Goal: Task Accomplishment & Management: Complete application form

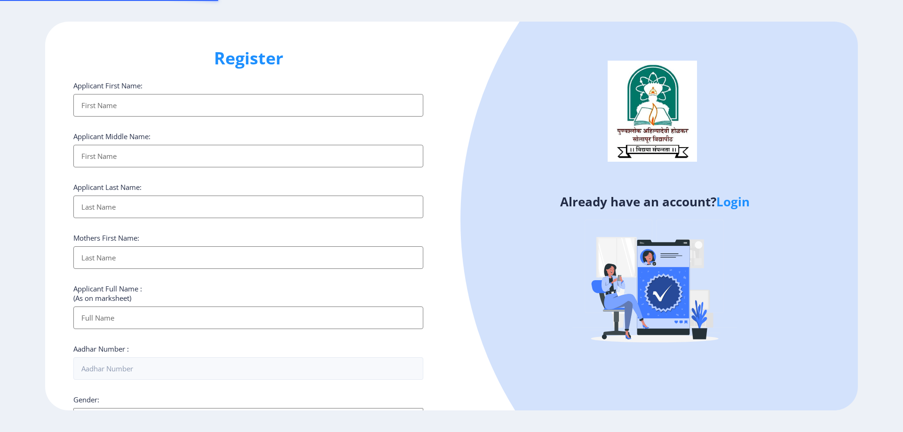
select select
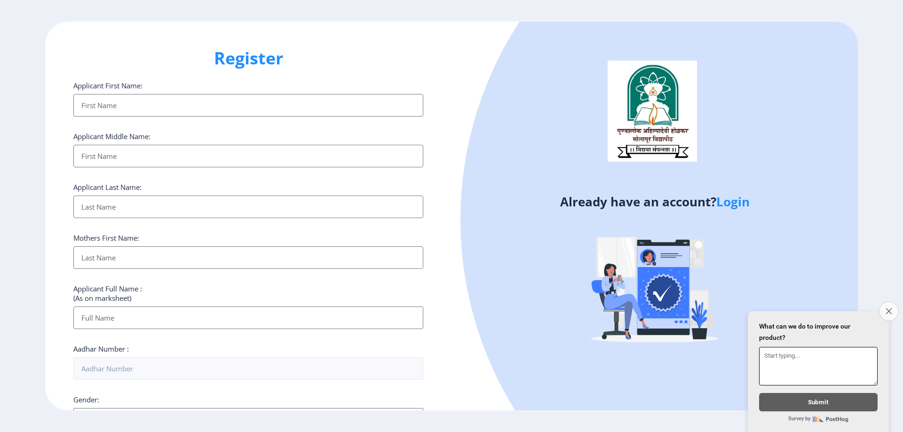
click at [888, 308] on icon "Close survey" at bounding box center [889, 311] width 6 height 6
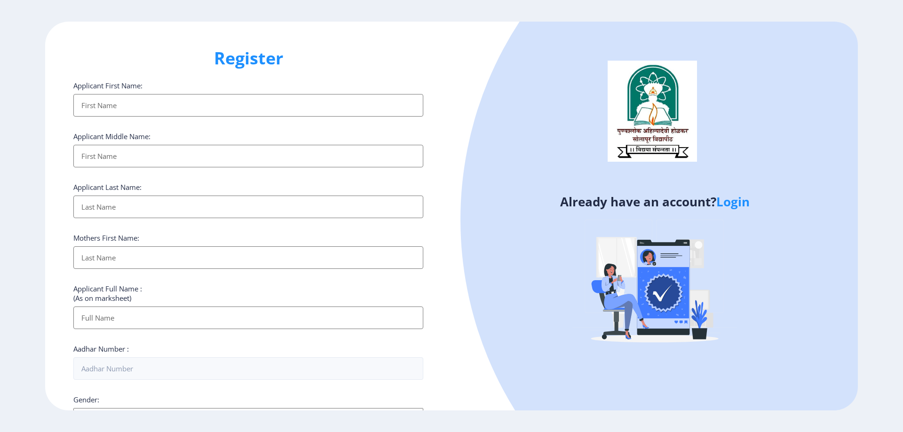
click at [724, 206] on link "Login" at bounding box center [732, 201] width 33 height 17
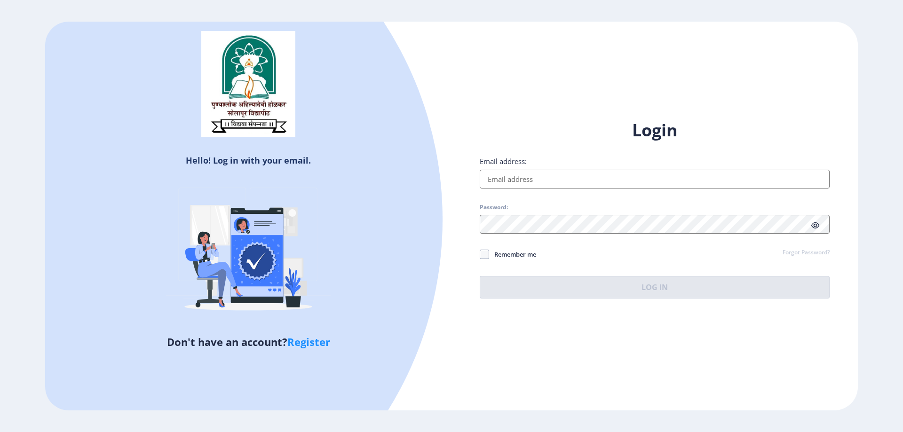
click at [506, 181] on input "Email address:" at bounding box center [655, 179] width 350 height 19
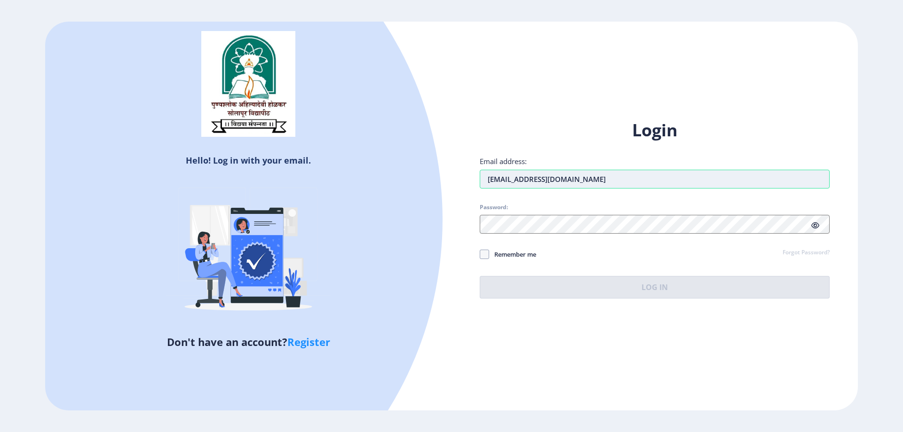
type input "[EMAIL_ADDRESS][DOMAIN_NAME]"
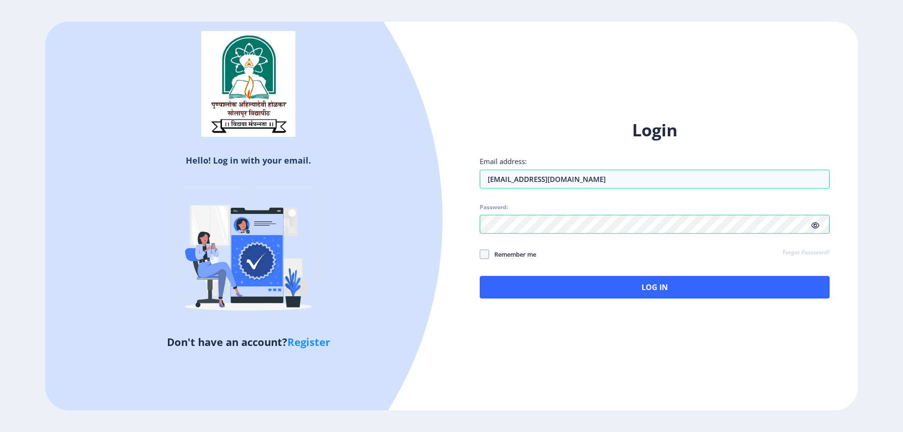
click at [816, 222] on icon at bounding box center [815, 225] width 8 height 7
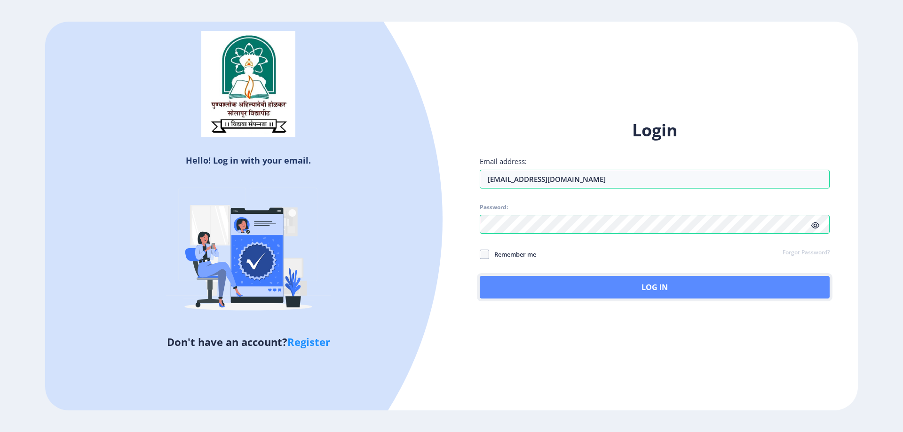
click at [572, 294] on button "Log In" at bounding box center [655, 287] width 350 height 23
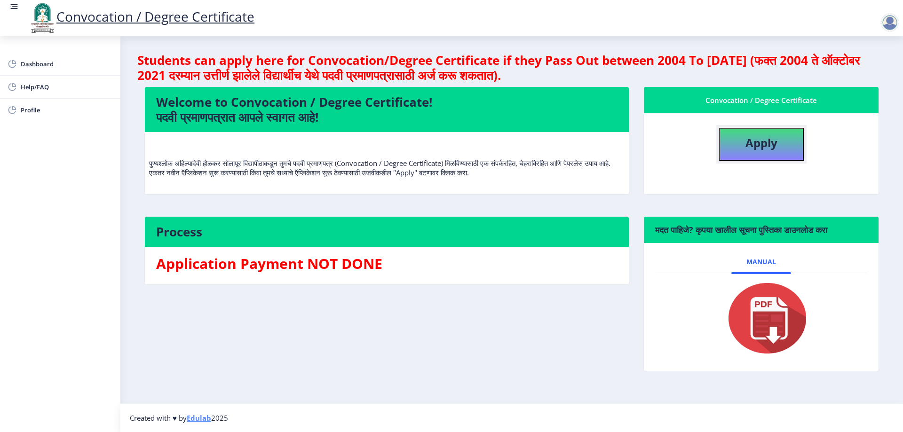
click at [776, 149] on b "Apply" at bounding box center [761, 143] width 32 height 16
select select
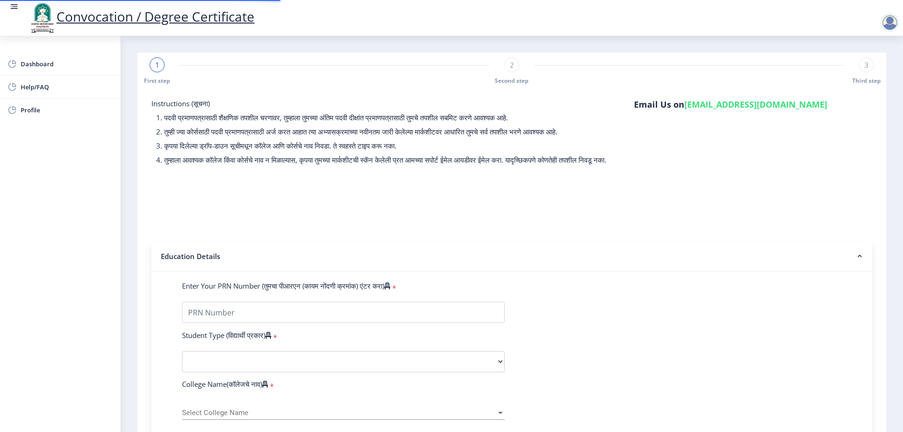
type input "0510010195"
select select "Regular"
select select "2007"
select select "May"
select select "SECOND CLASS"
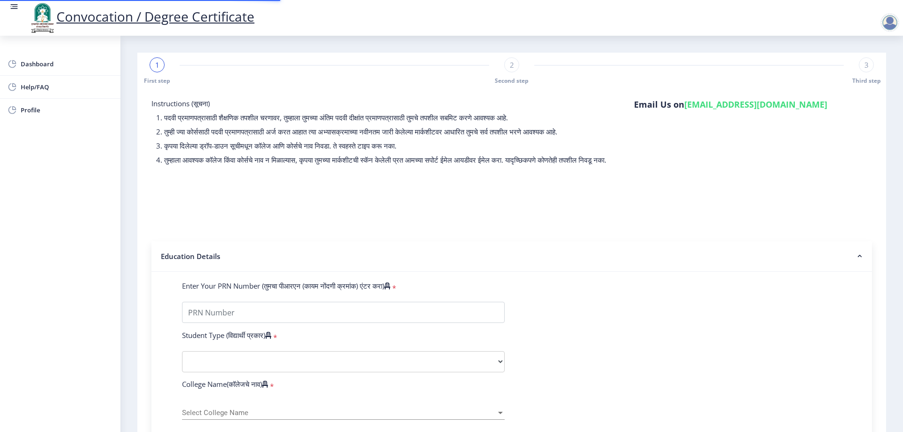
type input "5610"
type input "[PERSON_NAME] [PERSON_NAME]"
type input "[PERSON_NAME]"
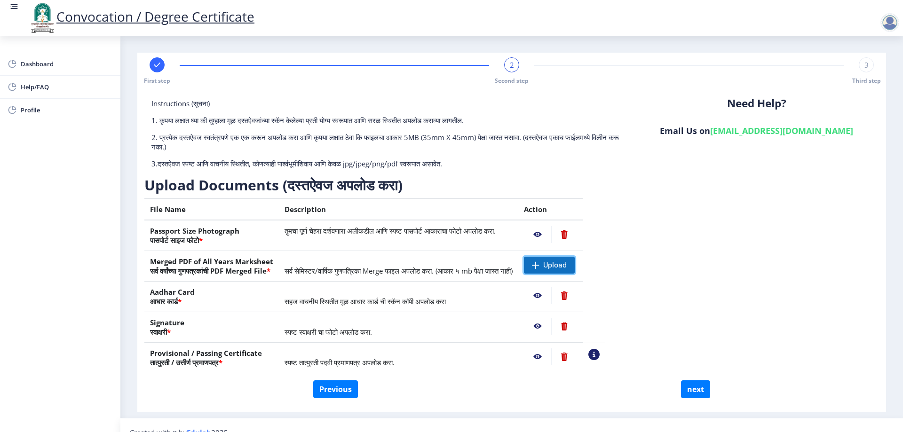
click at [567, 261] on span "Upload" at bounding box center [555, 265] width 24 height 9
click at [551, 235] on nb-action at bounding box center [537, 234] width 27 height 17
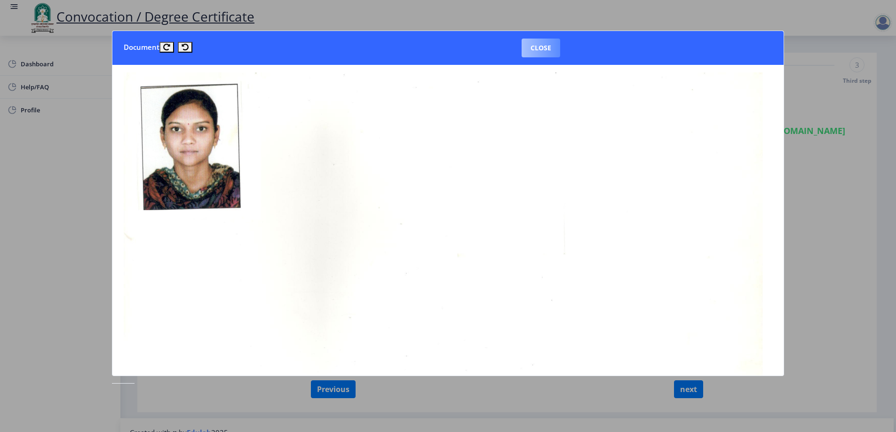
click at [543, 48] on button "Close" at bounding box center [541, 48] width 39 height 19
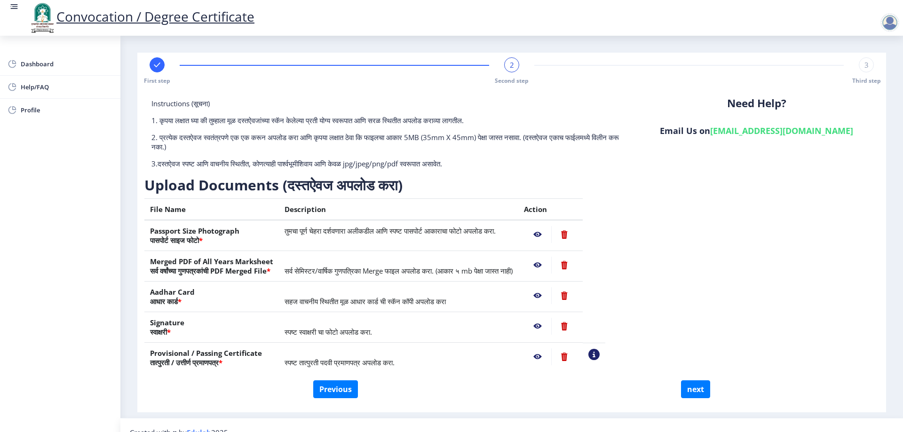
click at [551, 266] on nb-action at bounding box center [537, 265] width 27 height 17
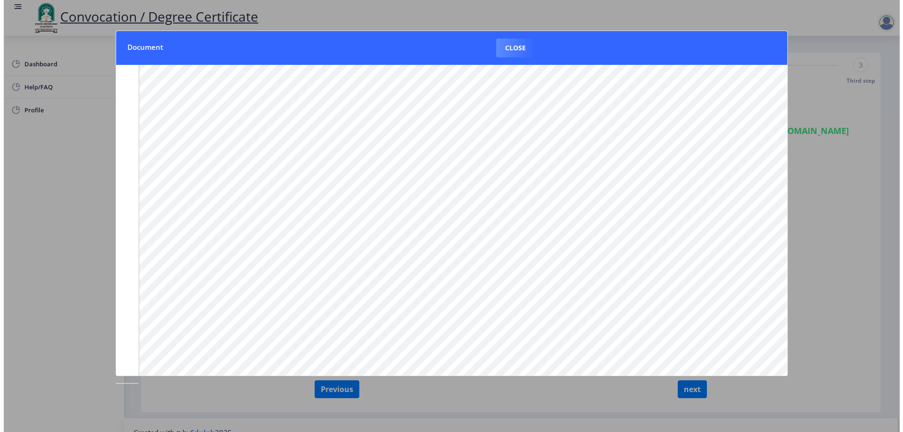
scroll to position [38, 0]
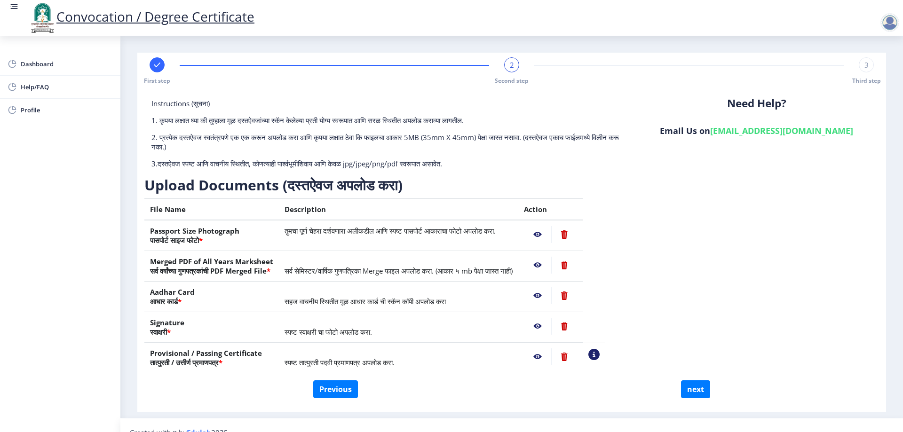
click at [551, 293] on nb-action at bounding box center [537, 295] width 27 height 17
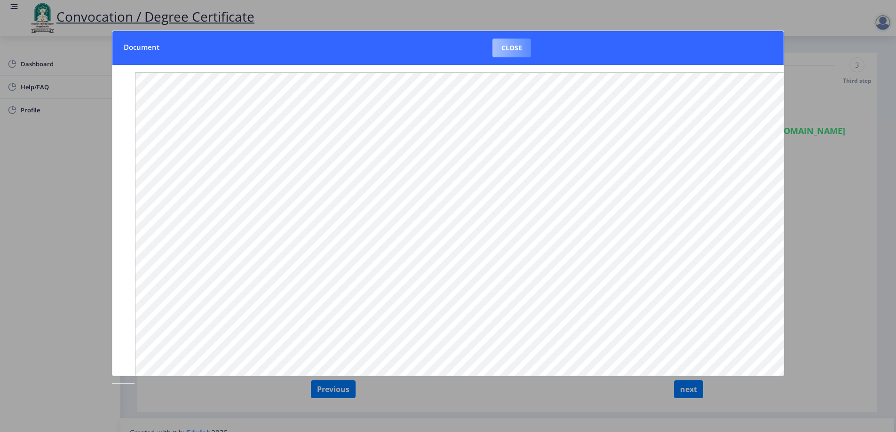
click at [513, 45] on button "Close" at bounding box center [511, 48] width 39 height 19
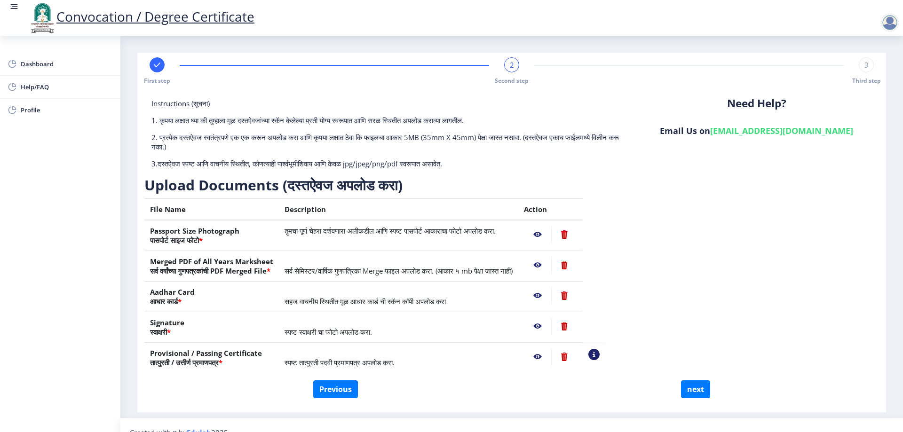
click at [551, 328] on nb-action at bounding box center [537, 326] width 27 height 17
click at [551, 356] on nb-action at bounding box center [537, 357] width 27 height 17
click at [697, 393] on button "next" at bounding box center [695, 389] width 29 height 18
select select
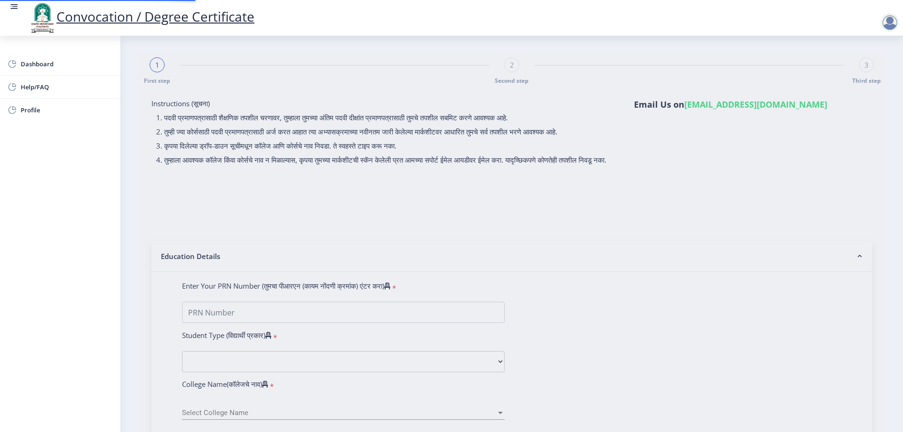
select select
type input "0510010195"
select select "Regular"
select select "2007"
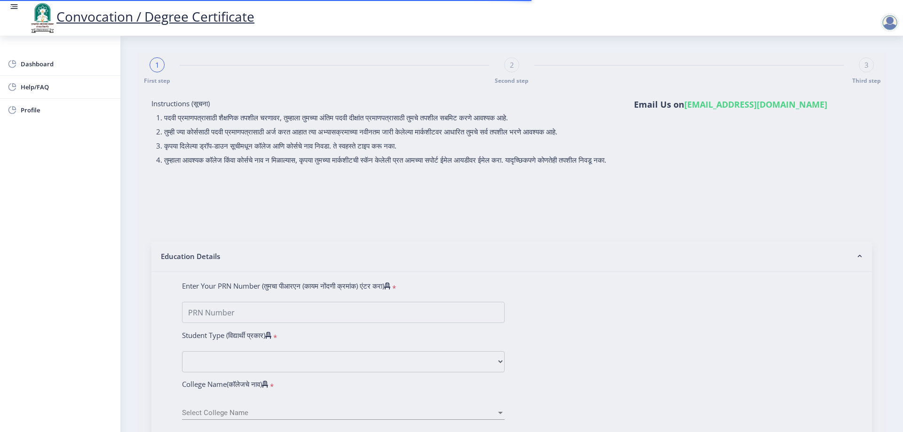
select select "May"
select select "SECOND CLASS"
type input "5610"
type input "[PERSON_NAME] [PERSON_NAME]"
type input "[PERSON_NAME]"
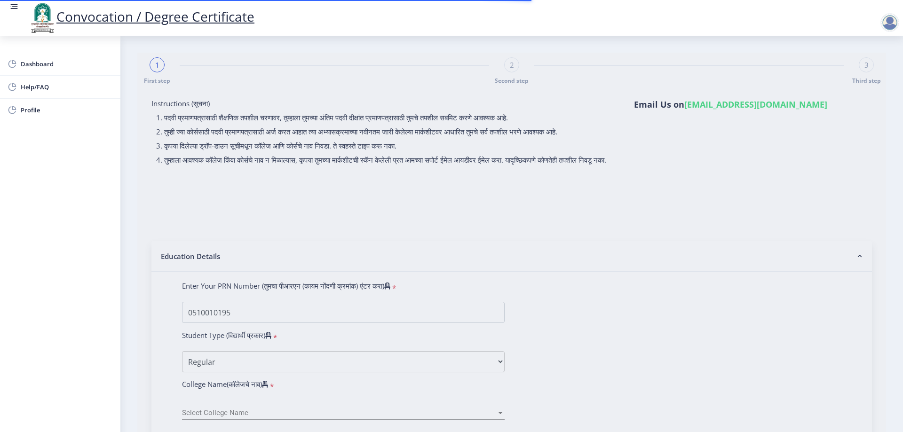
select select "Advanced Accountancy"
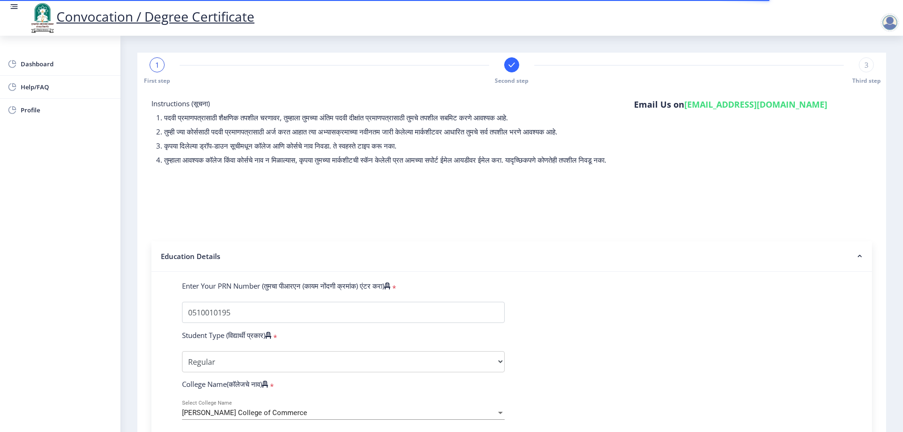
select select
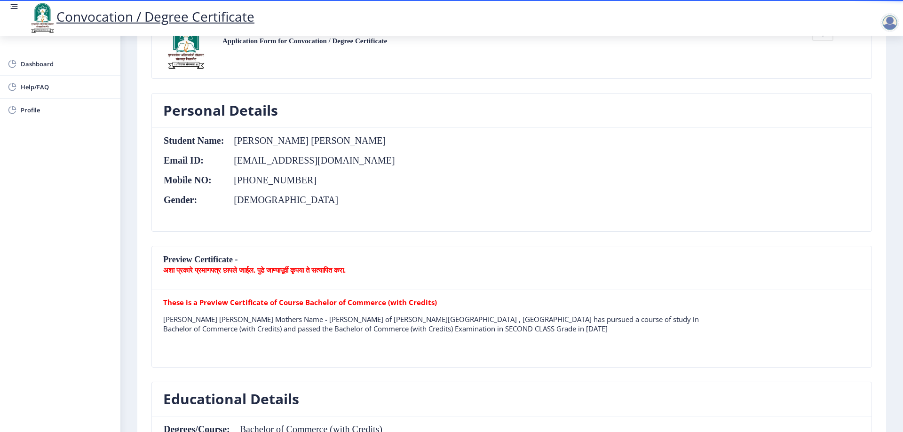
scroll to position [94, 0]
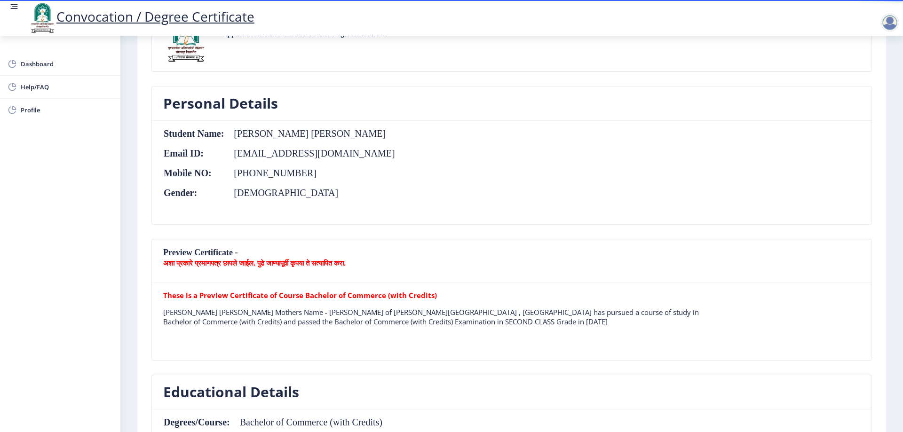
click at [200, 251] on nb-card-header "Preview Certificate - अशा प्रकारे प्रमाणपत्र छापले जाईल. पुढे जाण्यापूर्वी कृपय…" at bounding box center [512, 261] width 720 height 44
click at [224, 249] on nb-card-header "Preview Certificate - अशा प्रकारे प्रमाणपत्र छापले जाईल. पुढे जाण्यापूर्वी कृपय…" at bounding box center [512, 261] width 720 height 44
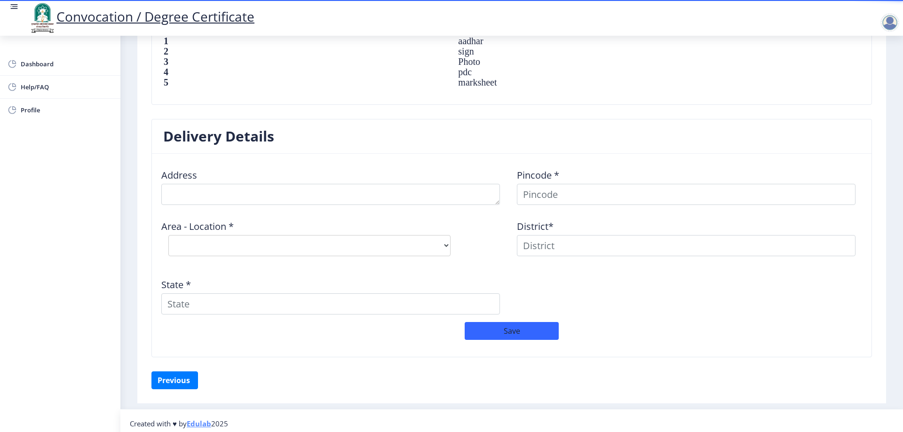
scroll to position [684, 0]
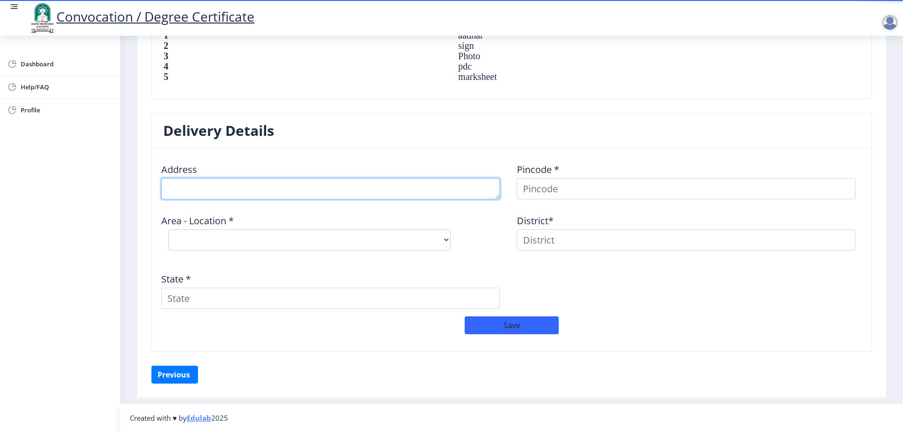
click at [201, 194] on textarea at bounding box center [330, 188] width 339 height 21
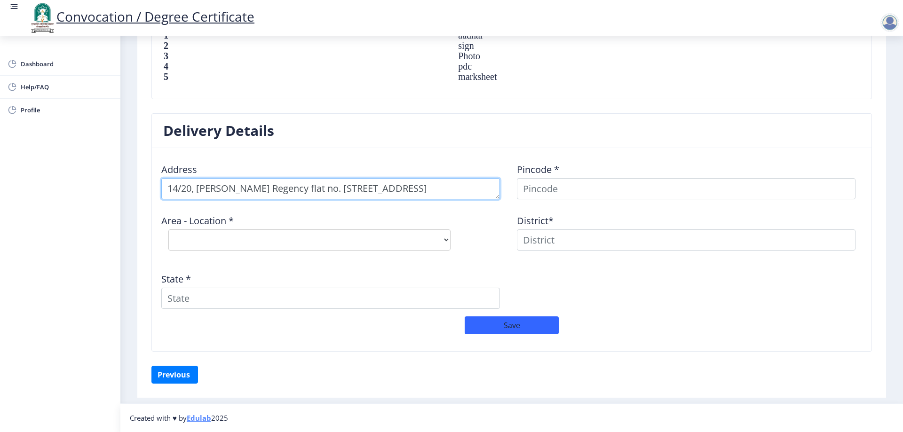
scroll to position [10, 0]
type textarea "14/20, [PERSON_NAME] Regency flat no. [STREET_ADDRESS]."
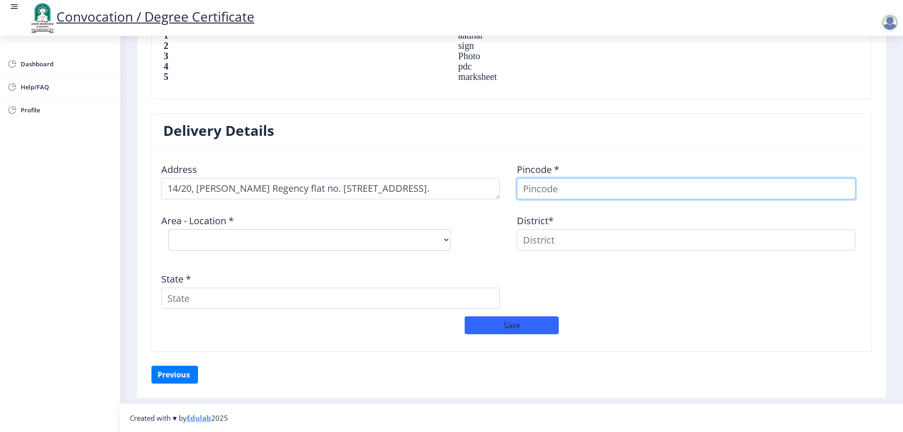
click at [569, 189] on input at bounding box center [686, 188] width 339 height 21
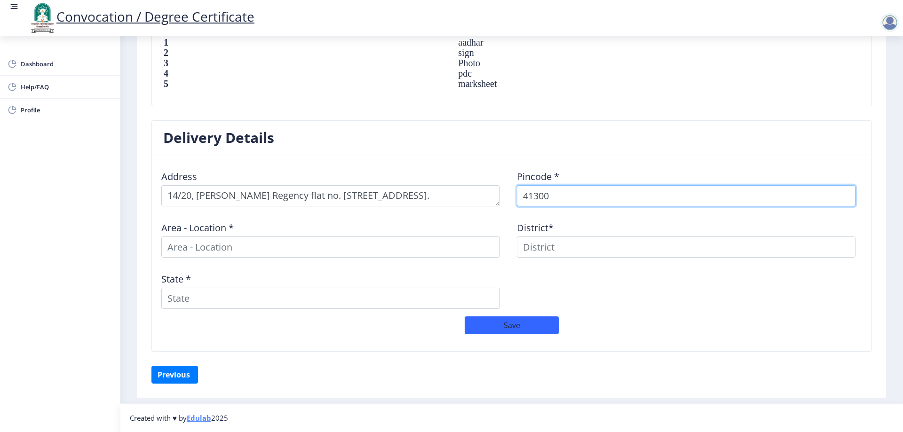
type input "413006"
select select
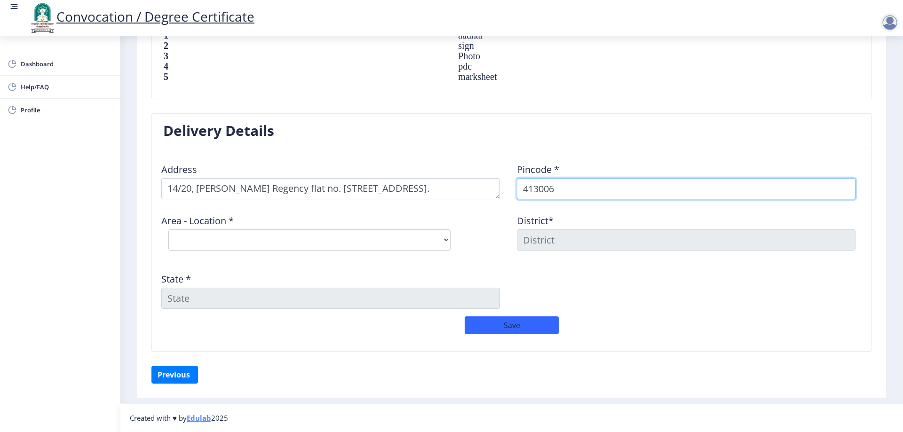
type input "413006"
click at [269, 239] on select "Select Area Location [GEOGRAPHIC_DATA] Chowk S.O Kardehalli [PERSON_NAME] B.O M…" at bounding box center [309, 240] width 282 height 21
select select "4: Object"
click at [168, 230] on select "Select Area Location [GEOGRAPHIC_DATA] Chowk S.O Kardehalli [PERSON_NAME] B.O M…" at bounding box center [309, 240] width 282 height 21
type input "SOLAPUR"
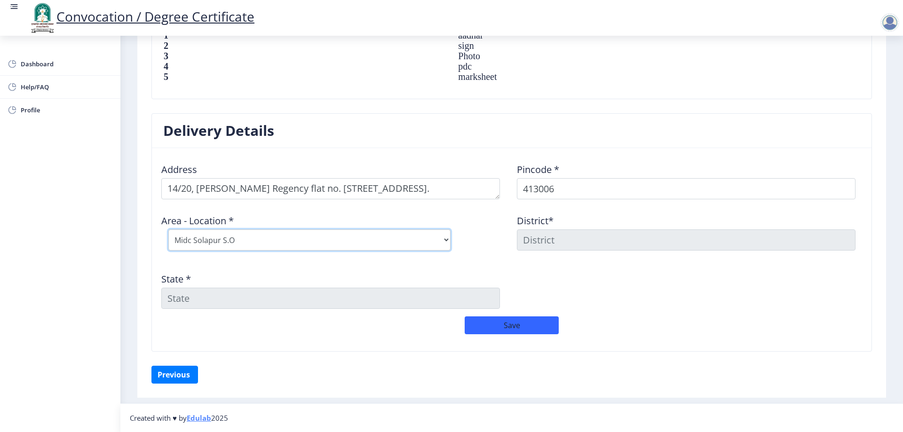
type input "[GEOGRAPHIC_DATA]"
click at [508, 325] on button "Save" at bounding box center [512, 326] width 94 height 18
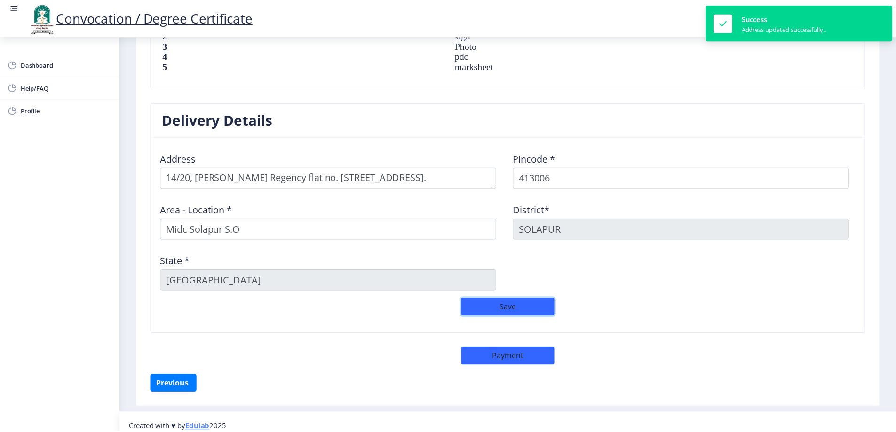
scroll to position [704, 0]
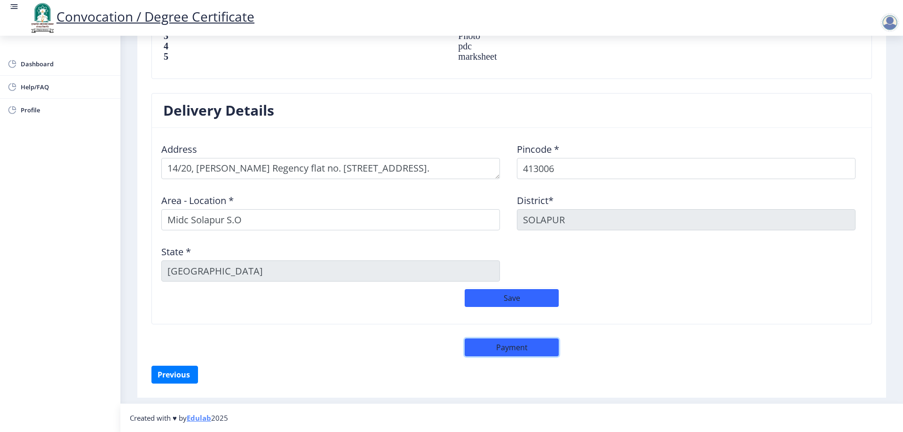
click at [512, 349] on button "Payment" at bounding box center [512, 348] width 94 height 18
select select "sealed"
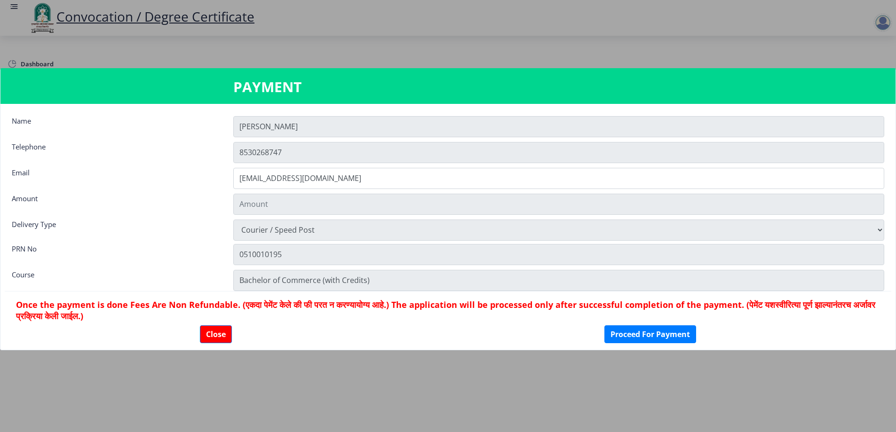
type input "1885"
click at [670, 336] on button "Proceed For Payment" at bounding box center [650, 334] width 92 height 18
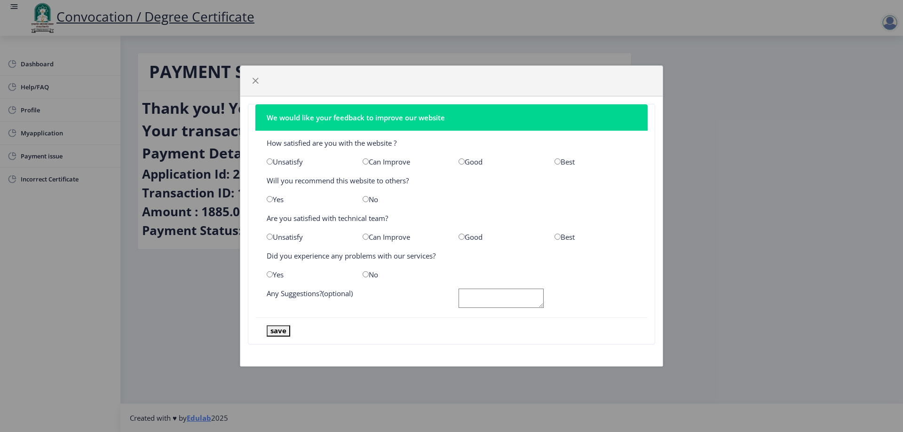
click at [557, 160] on input "radio" at bounding box center [558, 161] width 6 height 6
radio input "true"
click at [266, 199] on div "Yes" at bounding box center [308, 199] width 96 height 9
click at [272, 200] on input "radio" at bounding box center [270, 199] width 6 height 6
radio input "true"
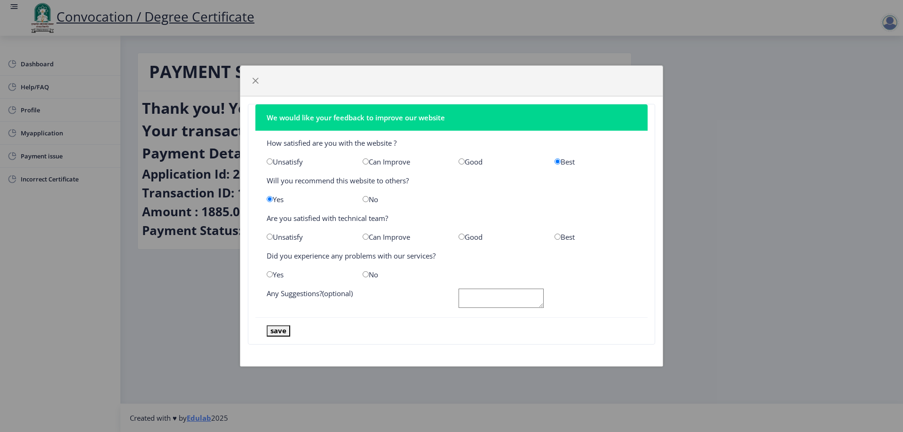
click at [461, 237] on input "radio" at bounding box center [462, 237] width 6 height 6
radio input "true"
click at [366, 273] on input "radio" at bounding box center [366, 274] width 6 height 6
radio input "true"
click at [274, 330] on button "save" at bounding box center [279, 330] width 24 height 11
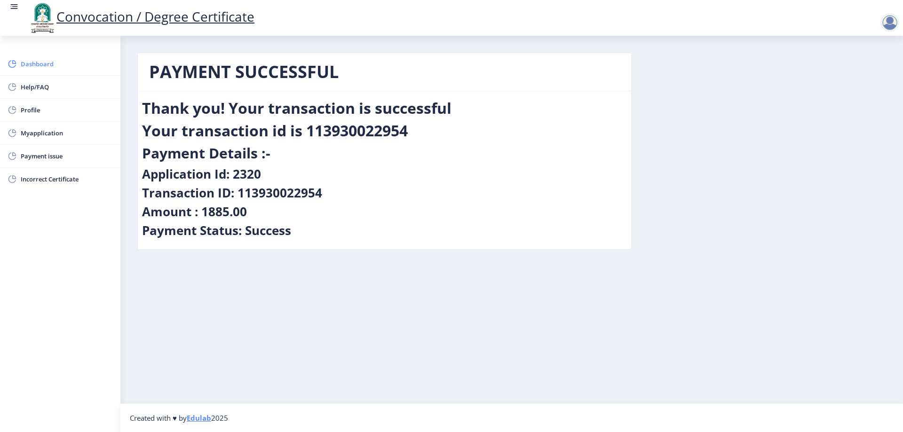
click at [42, 63] on span "Dashboard" at bounding box center [67, 63] width 92 height 11
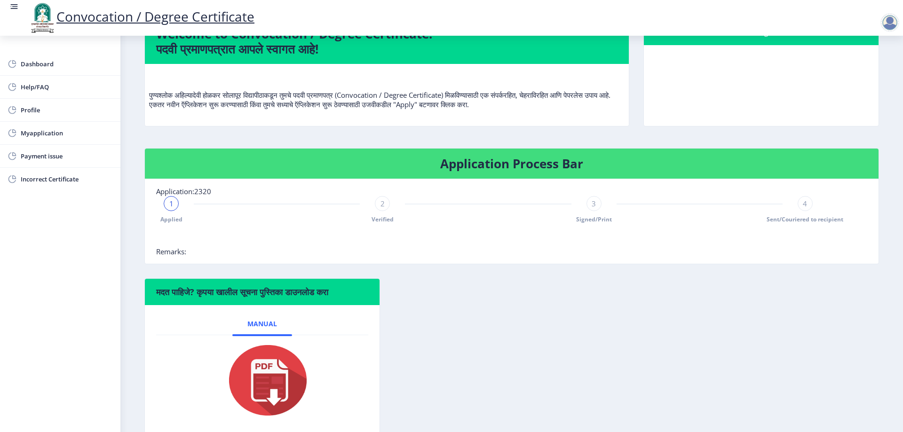
scroll to position [118, 0]
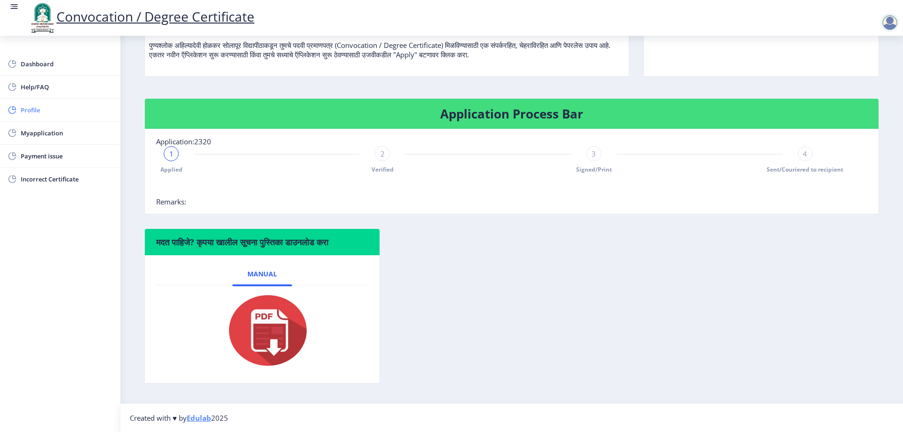
click at [24, 107] on span "Profile" at bounding box center [67, 109] width 92 height 11
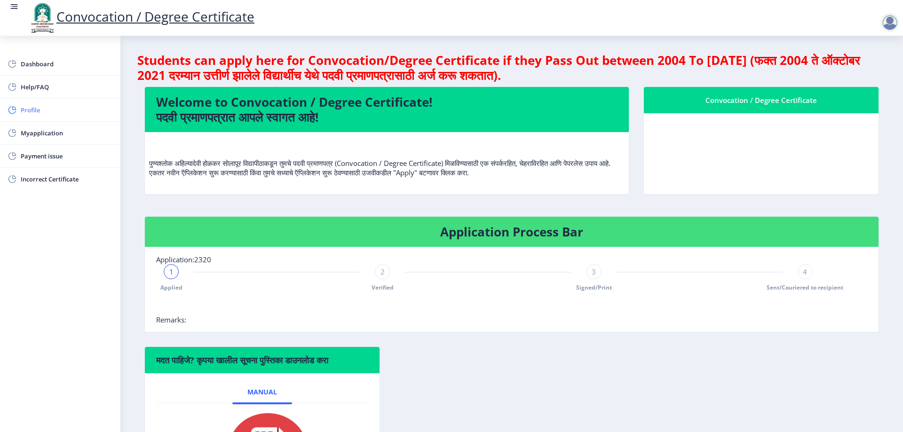
select select
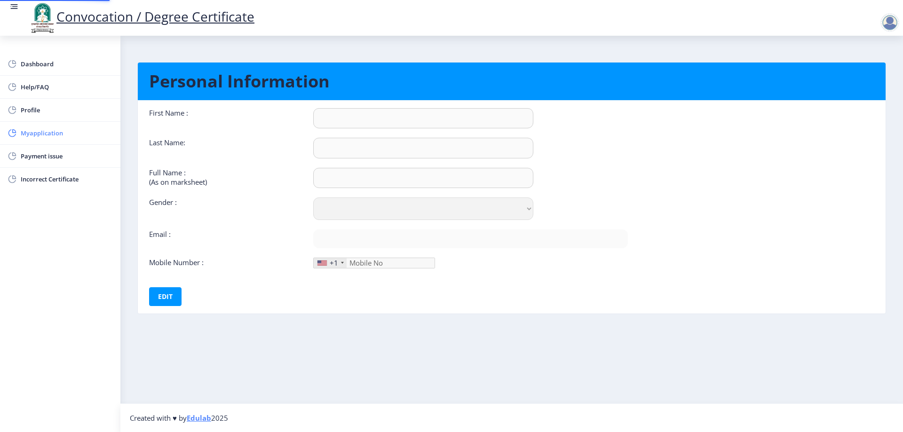
type input "[PERSON_NAME]"
type input "durgam"
type input "[PERSON_NAME] [PERSON_NAME]"
select select "[DEMOGRAPHIC_DATA]"
type input "[EMAIL_ADDRESS][DOMAIN_NAME]"
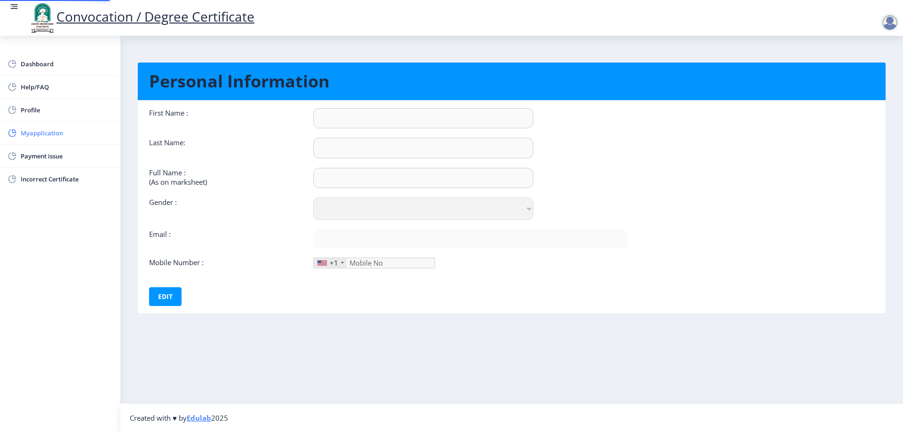
type input "8530268747"
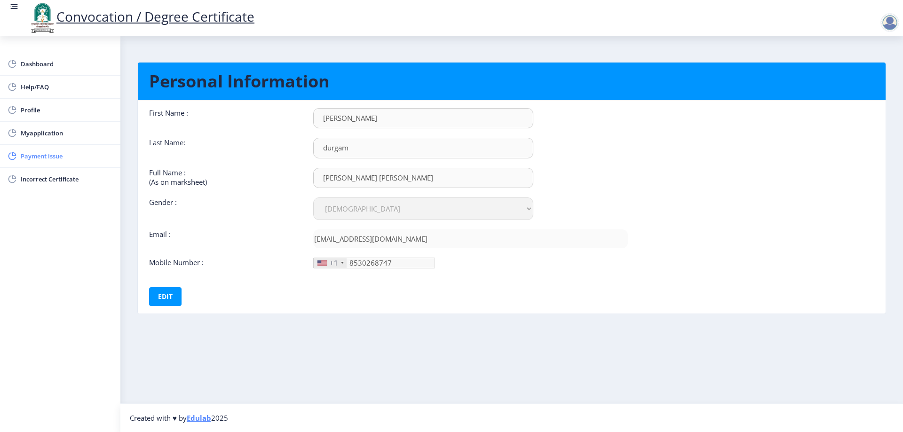
click at [49, 154] on span "Payment issue" at bounding box center [67, 156] width 92 height 11
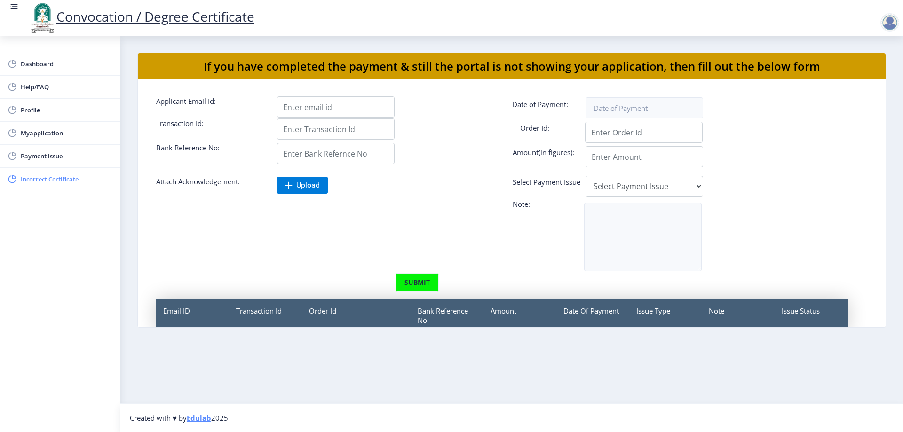
click at [52, 180] on span "Incorrect Certificate" at bounding box center [67, 179] width 92 height 11
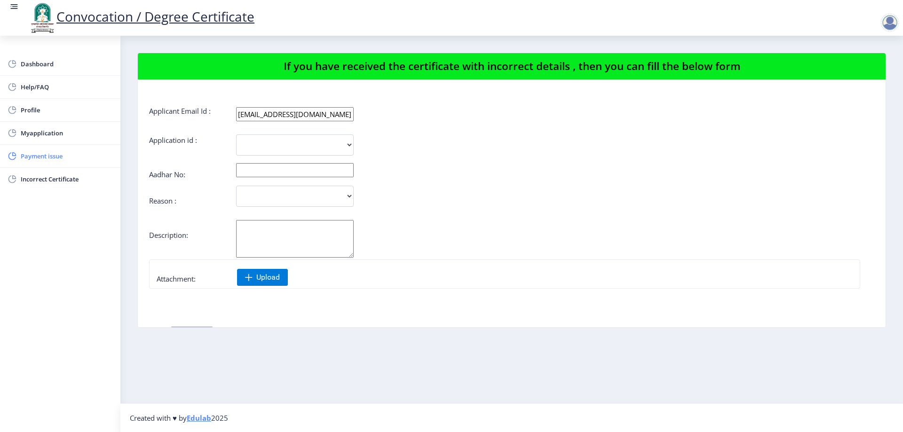
click at [31, 158] on span "Payment issue" at bounding box center [67, 156] width 92 height 11
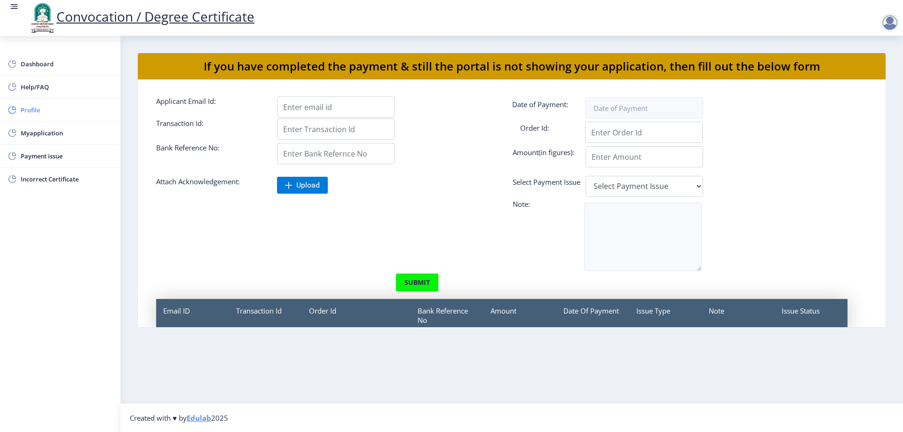
click at [38, 112] on span "Profile" at bounding box center [67, 109] width 92 height 11
select select
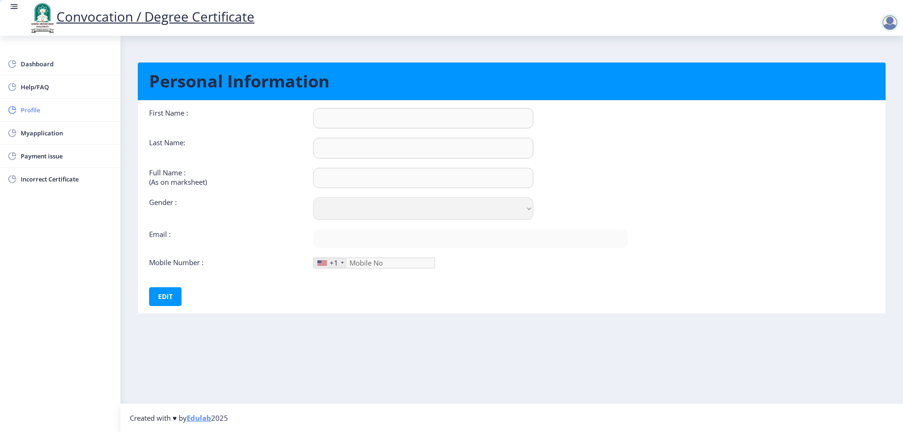
type input "[PERSON_NAME]"
type input "durgam"
type input "[PERSON_NAME] [PERSON_NAME]"
select select "[DEMOGRAPHIC_DATA]"
type input "[EMAIL_ADDRESS][DOMAIN_NAME]"
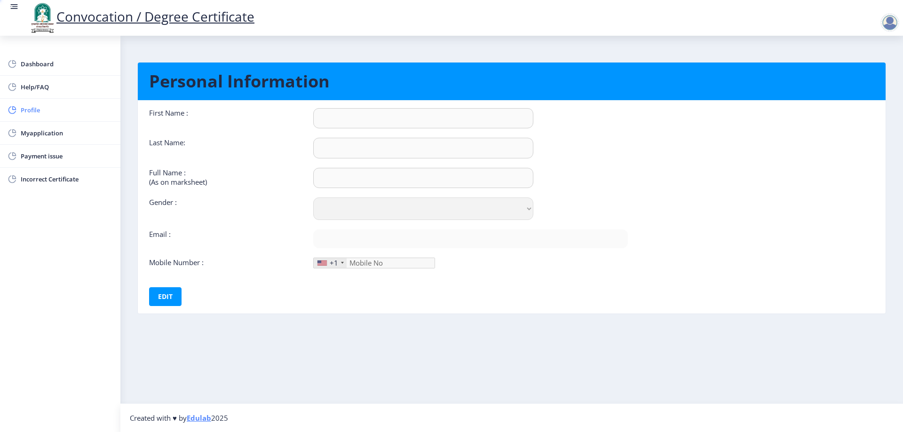
type input "8530268747"
click at [40, 66] on span "Dashboard" at bounding box center [67, 63] width 92 height 11
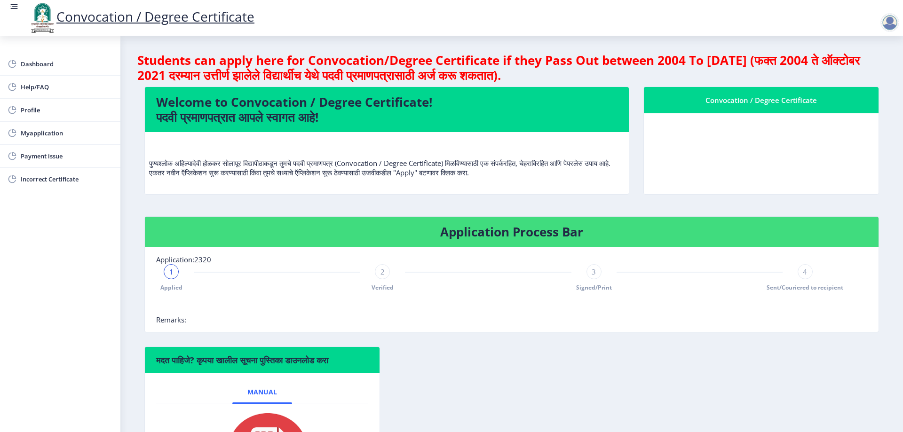
click at [813, 126] on nb-card-body at bounding box center [761, 153] width 235 height 81
click at [801, 104] on div "Convocation / Degree Certificate" at bounding box center [761, 100] width 212 height 11
click at [752, 87] on nb-card-header "Convocation / Degree Certificate" at bounding box center [761, 100] width 235 height 26
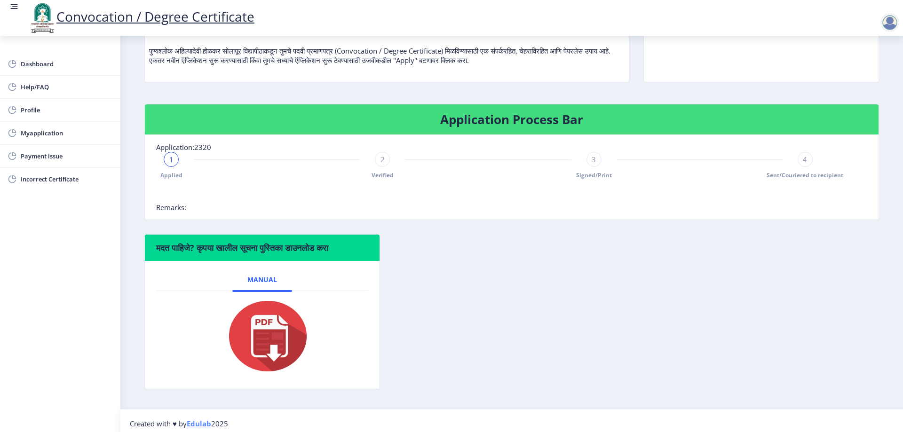
scroll to position [118, 0]
